Goal: Transaction & Acquisition: Purchase product/service

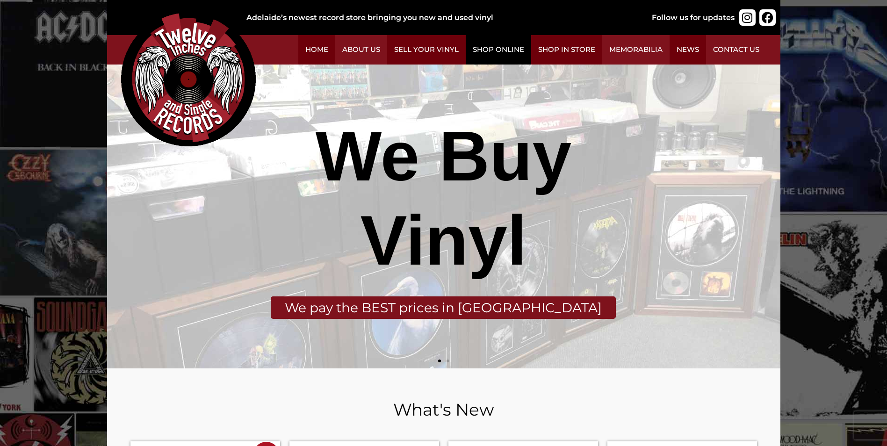
click at [514, 51] on link "Shop Online" at bounding box center [498, 49] width 65 height 29
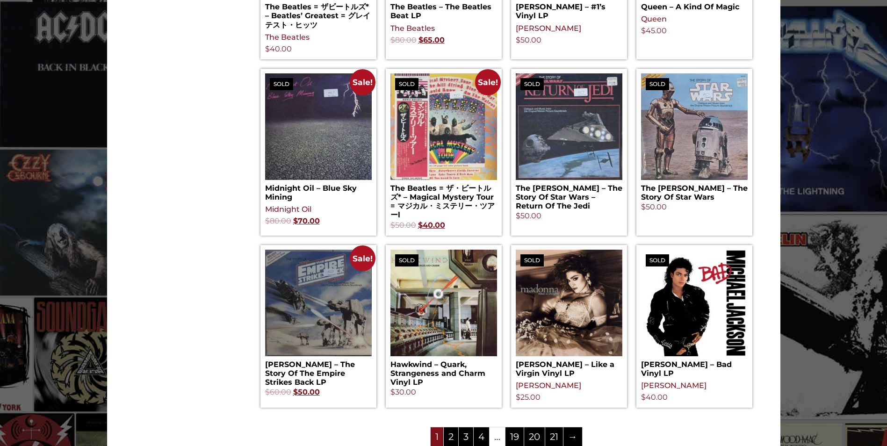
scroll to position [889, 0]
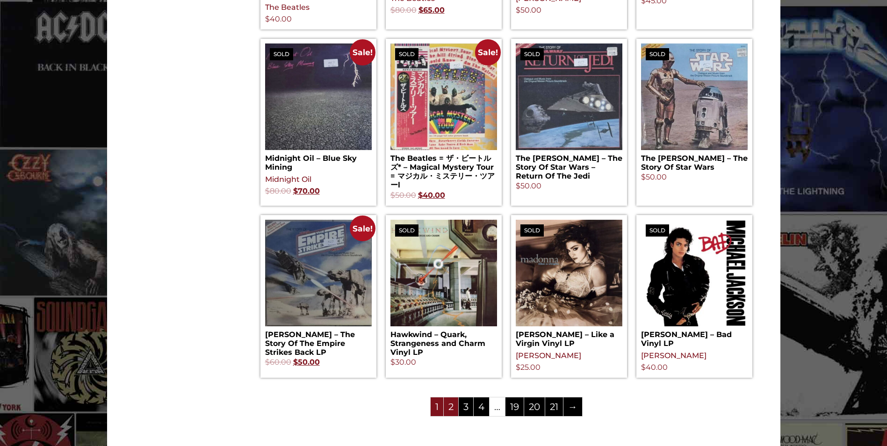
click at [450, 409] on link "2" at bounding box center [451, 407] width 14 height 19
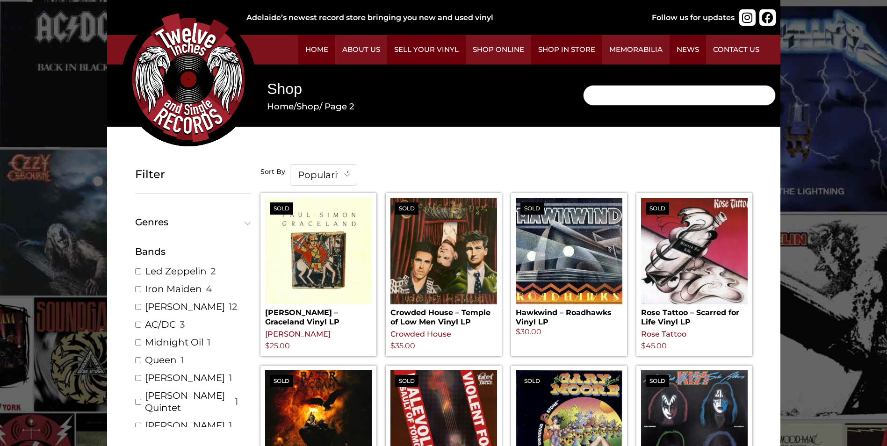
click at [603, 99] on input "Search" at bounding box center [679, 95] width 193 height 21
type input "picture disc"
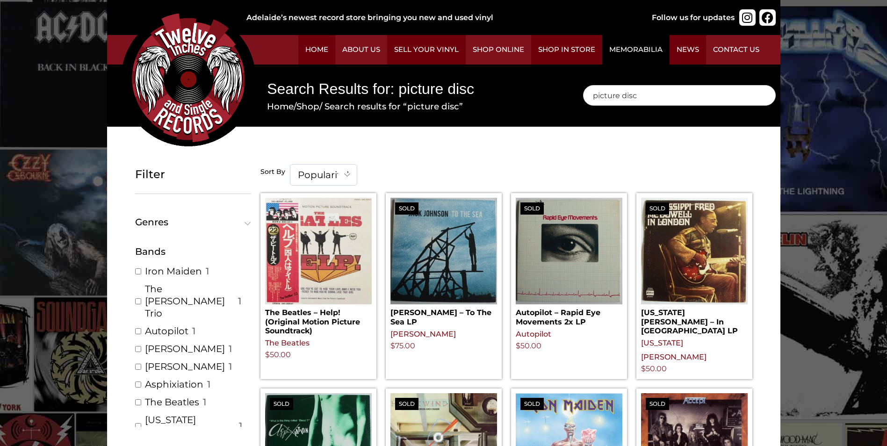
click at [627, 44] on link "Memorabilia" at bounding box center [635, 49] width 67 height 29
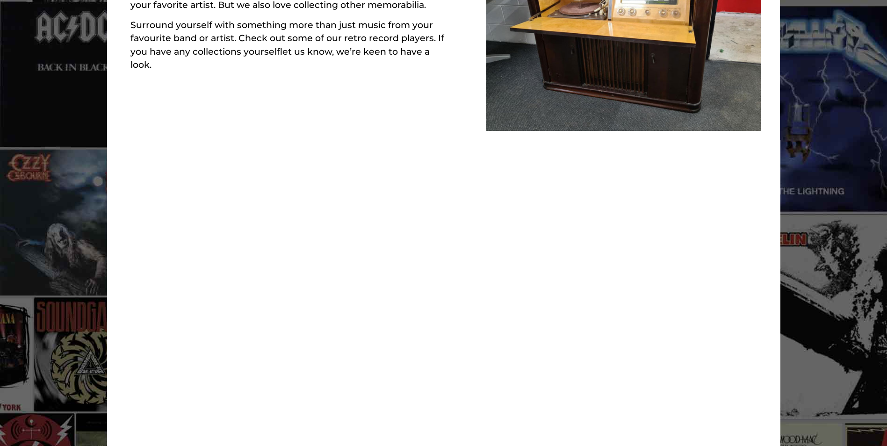
scroll to position [234, 0]
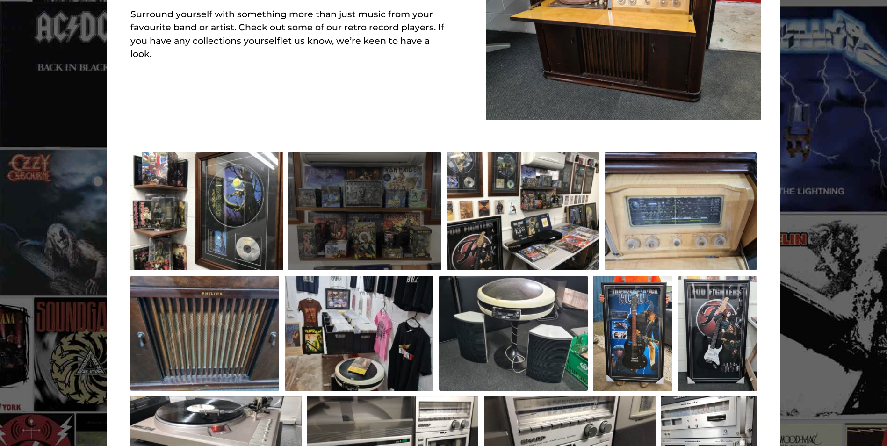
click at [374, 198] on div at bounding box center [365, 211] width 152 height 118
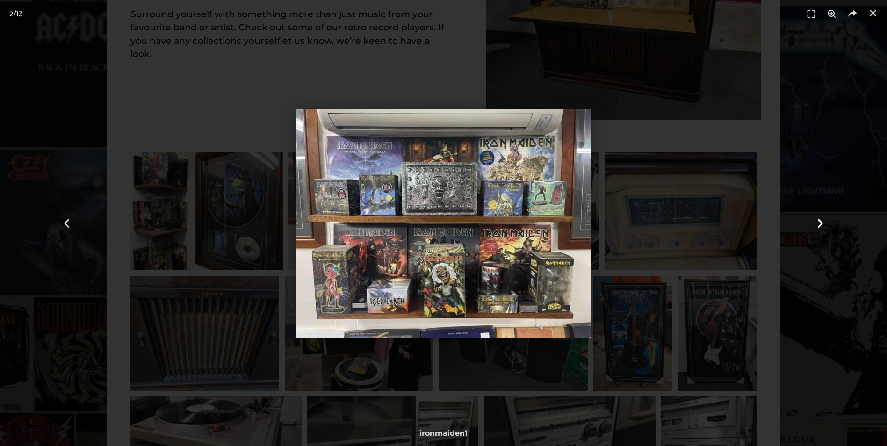
click at [820, 220] on icon "Next slide" at bounding box center [821, 223] width 12 height 12
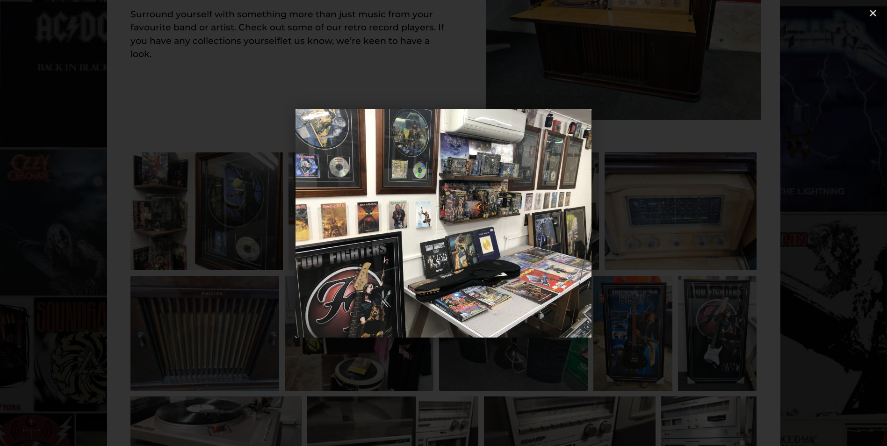
click at [820, 220] on icon "Next slide" at bounding box center [821, 223] width 12 height 12
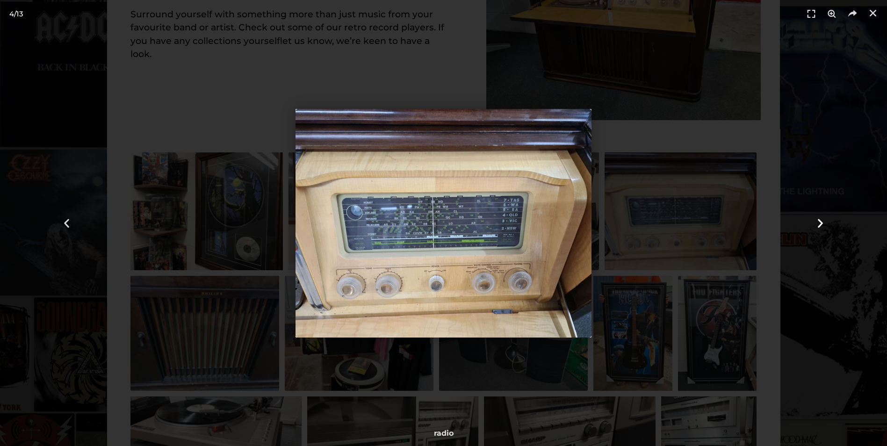
click at [820, 220] on icon "Next slide" at bounding box center [821, 223] width 12 height 12
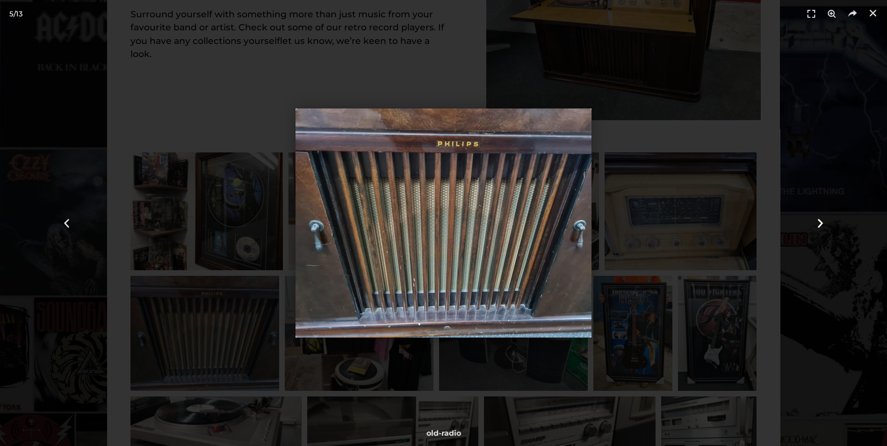
click at [820, 220] on icon "Next slide" at bounding box center [821, 223] width 12 height 12
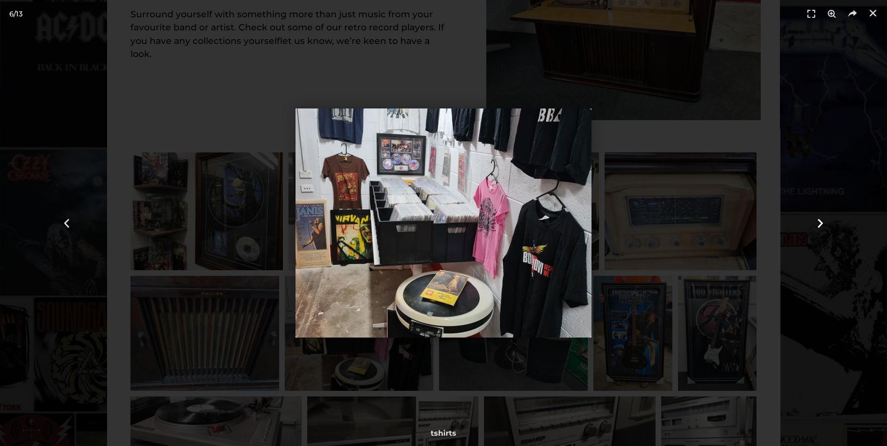
click at [820, 220] on icon "Next slide" at bounding box center [821, 223] width 12 height 12
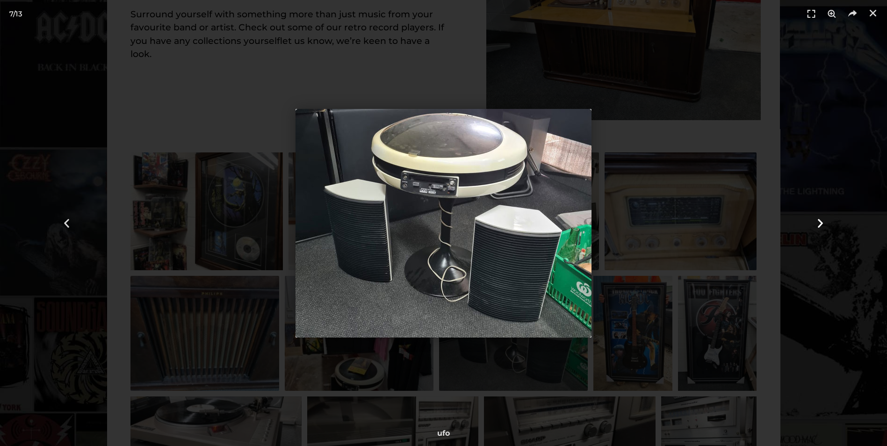
click at [820, 220] on icon "Next slide" at bounding box center [821, 223] width 12 height 12
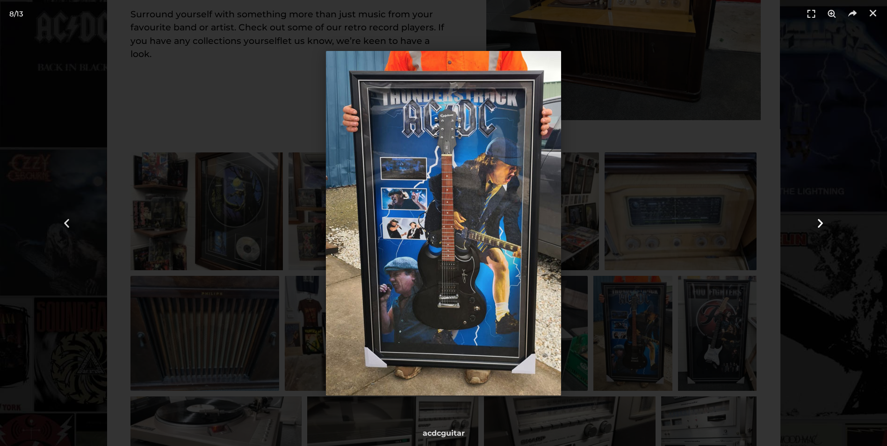
click at [820, 220] on icon "Next slide" at bounding box center [821, 223] width 12 height 12
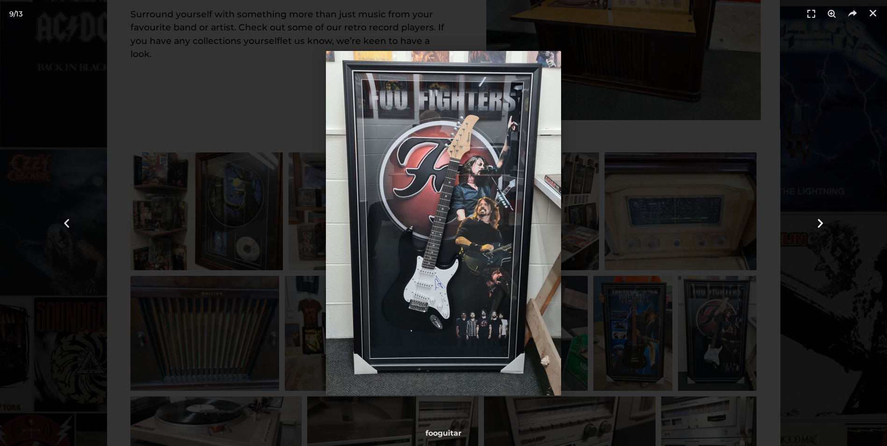
click at [820, 220] on icon "Next slide" at bounding box center [821, 223] width 12 height 12
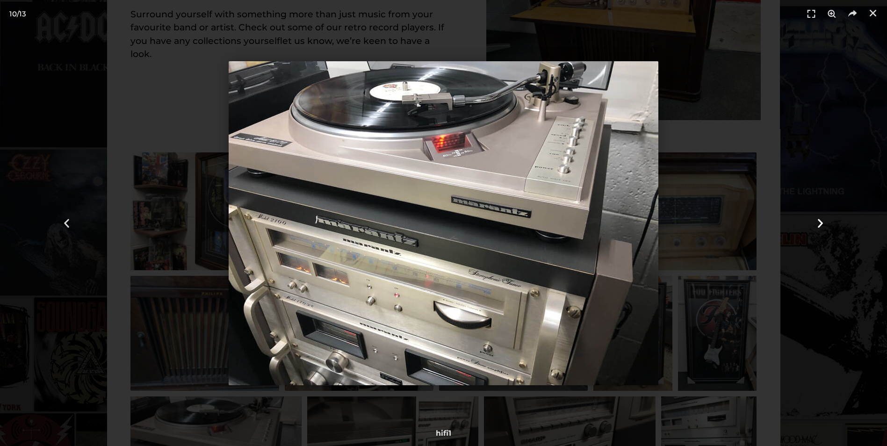
click at [820, 220] on icon "Next slide" at bounding box center [821, 223] width 12 height 12
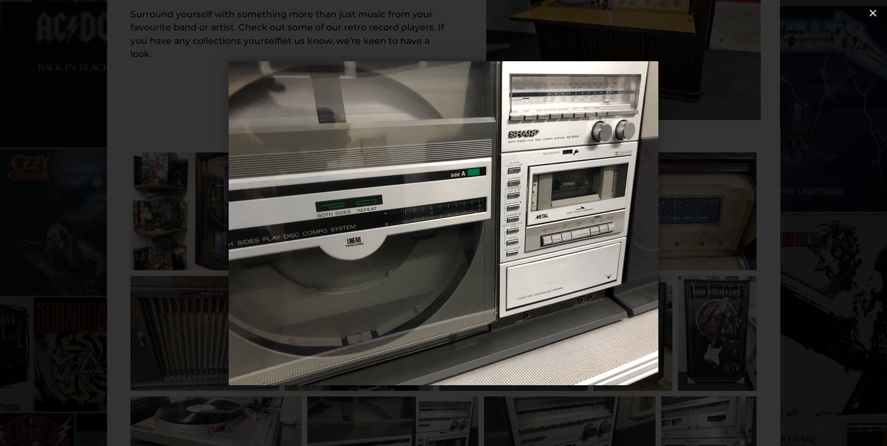
click at [820, 220] on icon "Next slide" at bounding box center [821, 223] width 12 height 12
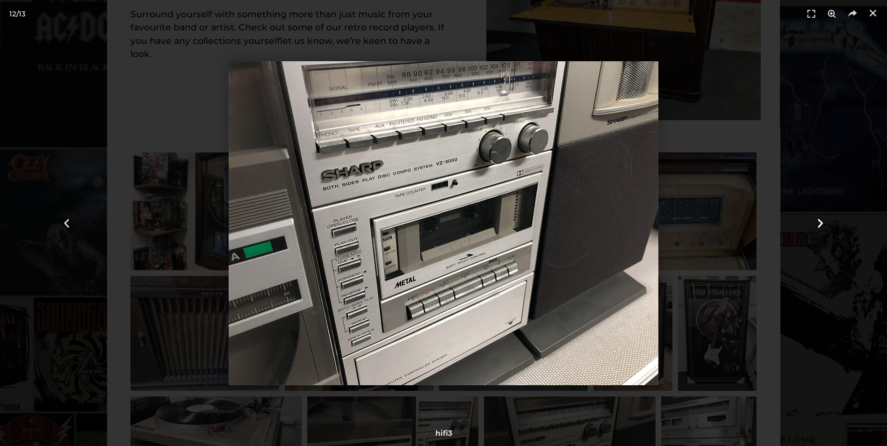
click at [820, 220] on icon "Next slide" at bounding box center [821, 223] width 12 height 12
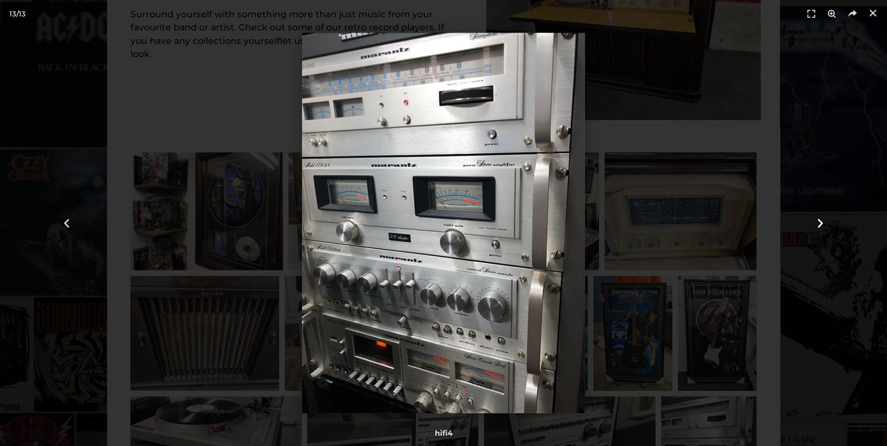
click at [820, 220] on icon "Next slide" at bounding box center [821, 223] width 12 height 12
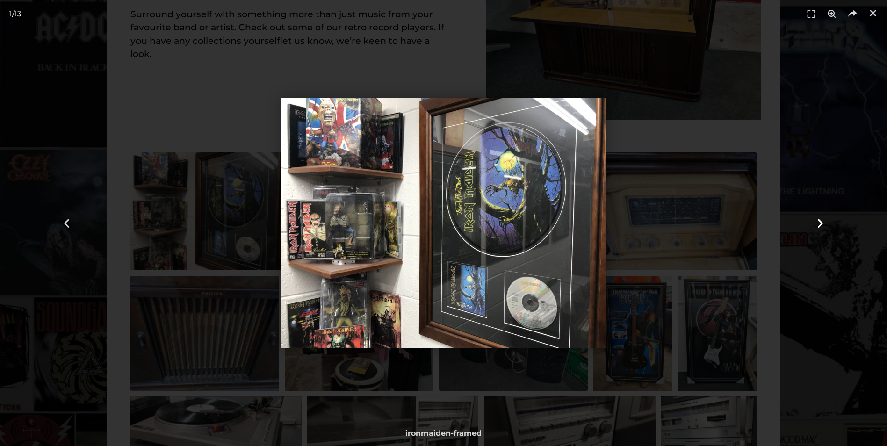
click at [820, 220] on icon "Next slide" at bounding box center [821, 223] width 12 height 12
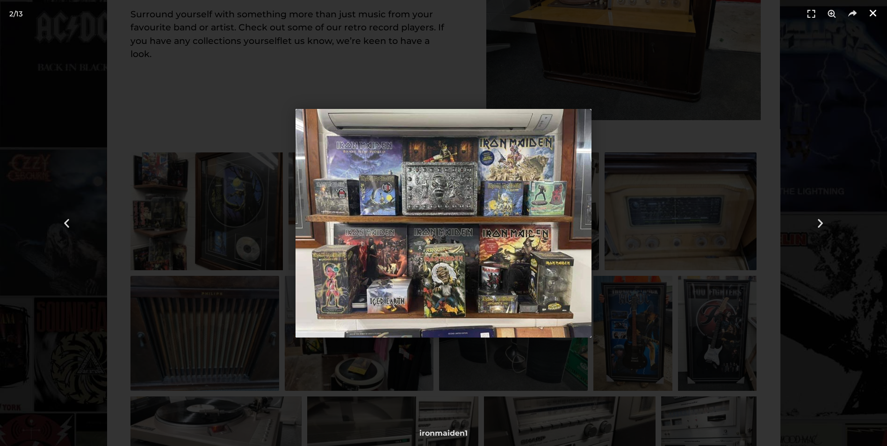
click at [869, 10] on icon "Close (Esc)" at bounding box center [872, 12] width 9 height 9
